Goal: Connect with others: Connect with others

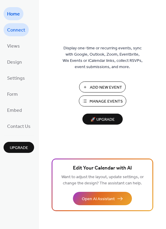
click at [22, 28] on span "Connect" at bounding box center [16, 31] width 18 height 10
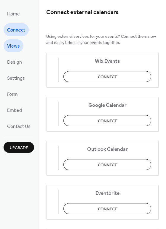
click at [20, 47] on link "Views" at bounding box center [14, 45] width 20 height 13
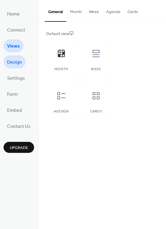
click at [22, 62] on link "Design" at bounding box center [15, 61] width 22 height 13
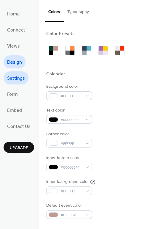
click at [23, 80] on span "Settings" at bounding box center [16, 79] width 18 height 10
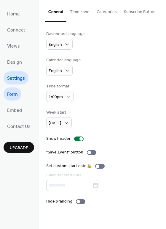
click at [19, 97] on link "Form" at bounding box center [13, 93] width 18 height 13
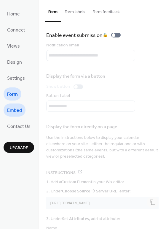
click at [14, 109] on span "Embed" at bounding box center [14, 111] width 15 height 10
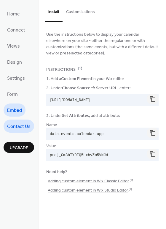
click at [17, 126] on span "Contact Us" at bounding box center [18, 127] width 23 height 10
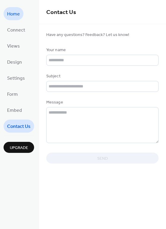
click at [22, 16] on link "Home" at bounding box center [14, 13] width 20 height 13
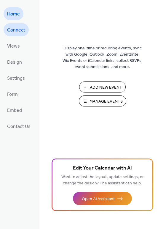
click at [20, 31] on span "Connect" at bounding box center [16, 31] width 18 height 10
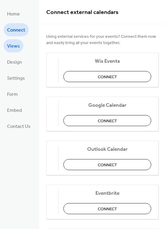
click at [17, 44] on span "Views" at bounding box center [13, 47] width 13 height 10
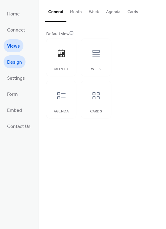
click at [16, 61] on span "Design" at bounding box center [14, 63] width 15 height 10
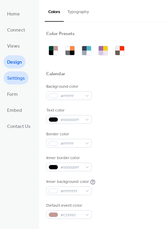
click at [17, 81] on span "Settings" at bounding box center [16, 79] width 18 height 10
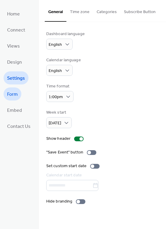
click at [13, 91] on span "Form" at bounding box center [12, 95] width 11 height 10
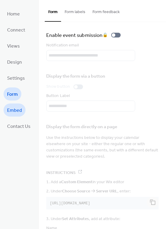
click at [11, 107] on span "Embed" at bounding box center [14, 111] width 15 height 10
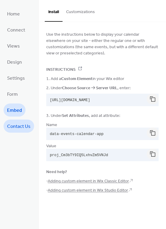
click at [15, 127] on span "Contact Us" at bounding box center [18, 127] width 23 height 10
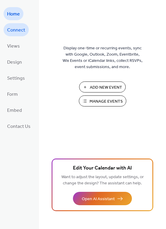
click at [20, 29] on span "Connect" at bounding box center [16, 31] width 18 height 10
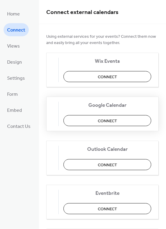
click at [96, 118] on button "Connect" at bounding box center [108, 120] width 88 height 11
click at [15, 47] on span "Views" at bounding box center [13, 47] width 13 height 10
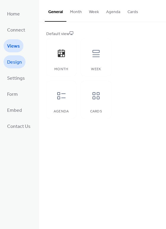
click at [18, 59] on span "Design" at bounding box center [14, 63] width 15 height 10
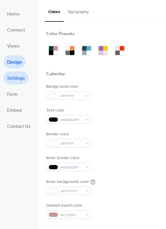
click at [15, 79] on span "Settings" at bounding box center [16, 79] width 18 height 10
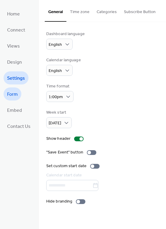
click at [6, 95] on link "Form" at bounding box center [13, 93] width 18 height 13
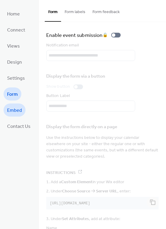
click at [20, 110] on span "Embed" at bounding box center [14, 111] width 15 height 10
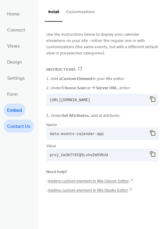
click at [17, 126] on span "Contact Us" at bounding box center [18, 127] width 23 height 10
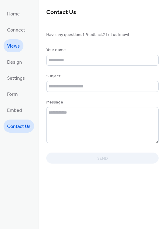
click at [17, 47] on span "Views" at bounding box center [13, 47] width 13 height 10
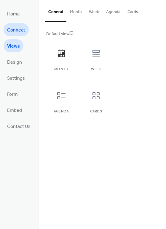
click at [14, 31] on span "Connect" at bounding box center [16, 31] width 18 height 10
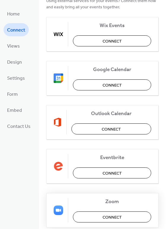
scroll to position [35, 0]
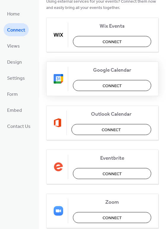
click at [105, 88] on span "Connect" at bounding box center [112, 86] width 19 height 6
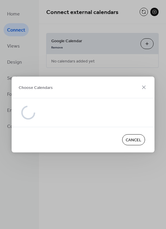
scroll to position [0, 0]
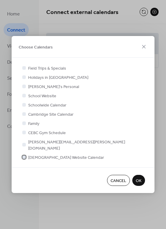
click at [43, 154] on span "[DEMOGRAPHIC_DATA] Website Calendar" at bounding box center [66, 157] width 76 height 6
click at [43, 136] on span "CEBC Gym Schedule" at bounding box center [47, 133] width 38 height 6
click at [137, 178] on span "OK" at bounding box center [139, 181] width 6 height 6
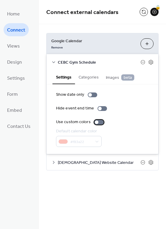
click at [98, 122] on div at bounding box center [99, 122] width 10 height 5
click at [94, 121] on div at bounding box center [99, 122] width 10 height 5
click at [94, 94] on div at bounding box center [93, 94] width 10 height 5
click at [88, 94] on div at bounding box center [93, 94] width 10 height 5
click at [53, 61] on icon at bounding box center [53, 62] width 5 height 5
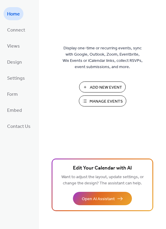
click at [110, 102] on span "Manage Events" at bounding box center [106, 101] width 33 height 6
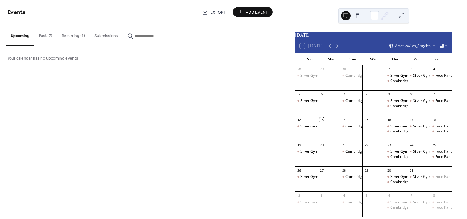
click at [63, 33] on button "Recurring (1)" at bounding box center [73, 34] width 33 height 21
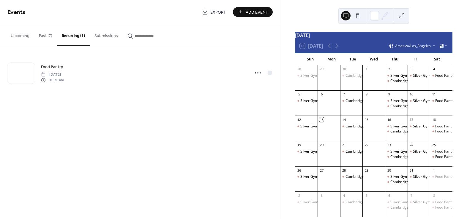
click at [44, 34] on button "Past (7)" at bounding box center [45, 34] width 23 height 21
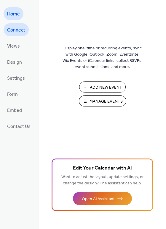
click at [20, 31] on span "Connect" at bounding box center [16, 31] width 18 height 10
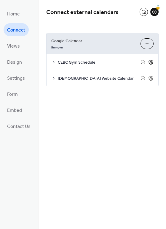
click at [152, 62] on icon at bounding box center [151, 62] width 2 height 2
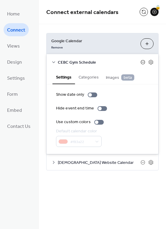
click at [144, 62] on icon at bounding box center [143, 62] width 2 height 0
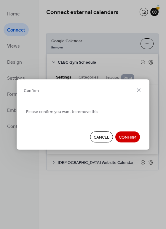
click at [129, 135] on span "Confirm" at bounding box center [128, 137] width 18 height 6
